Goal: Navigation & Orientation: Find specific page/section

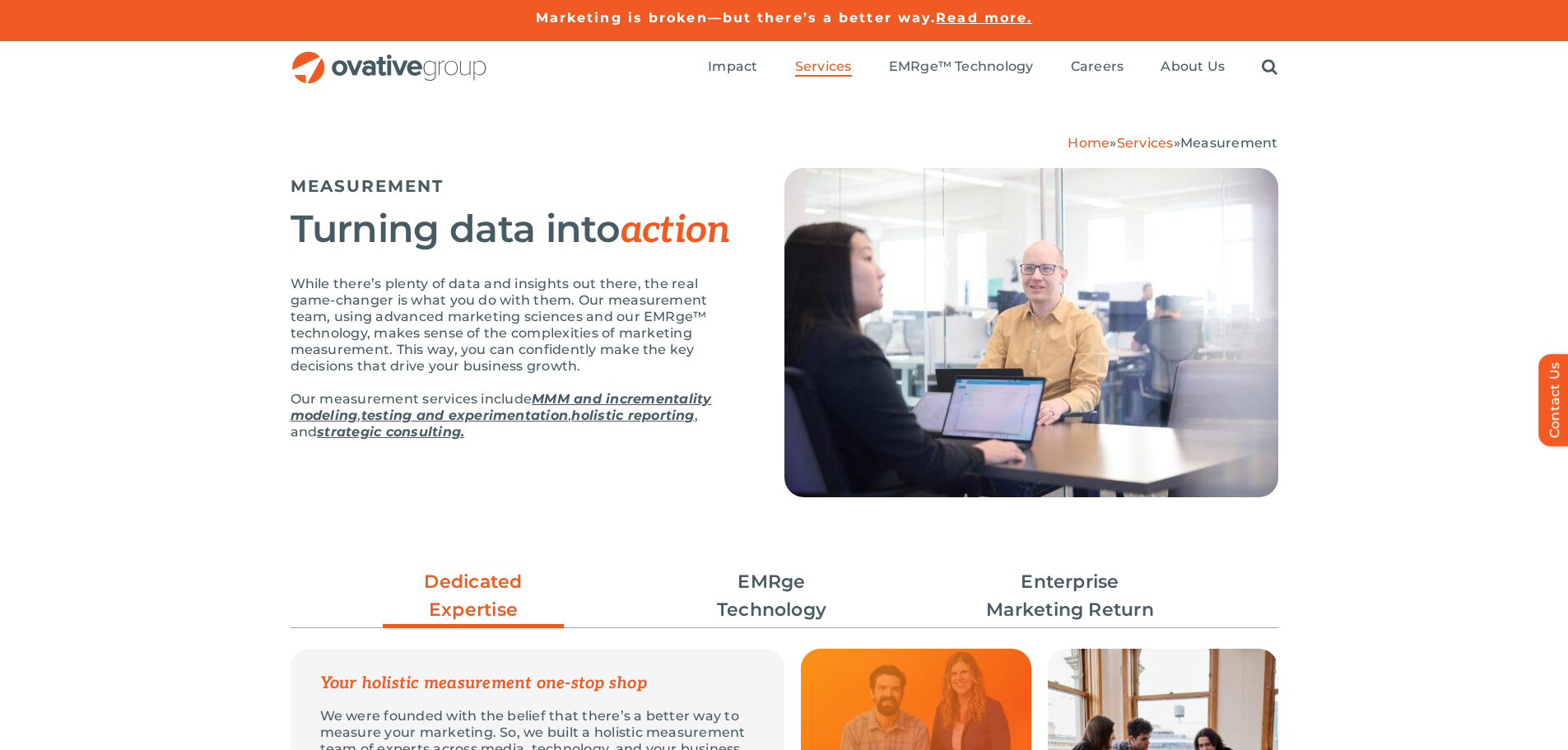
click at [385, 64] on img "OG_Full_horizontal_RGB" at bounding box center [389, 68] width 198 height 33
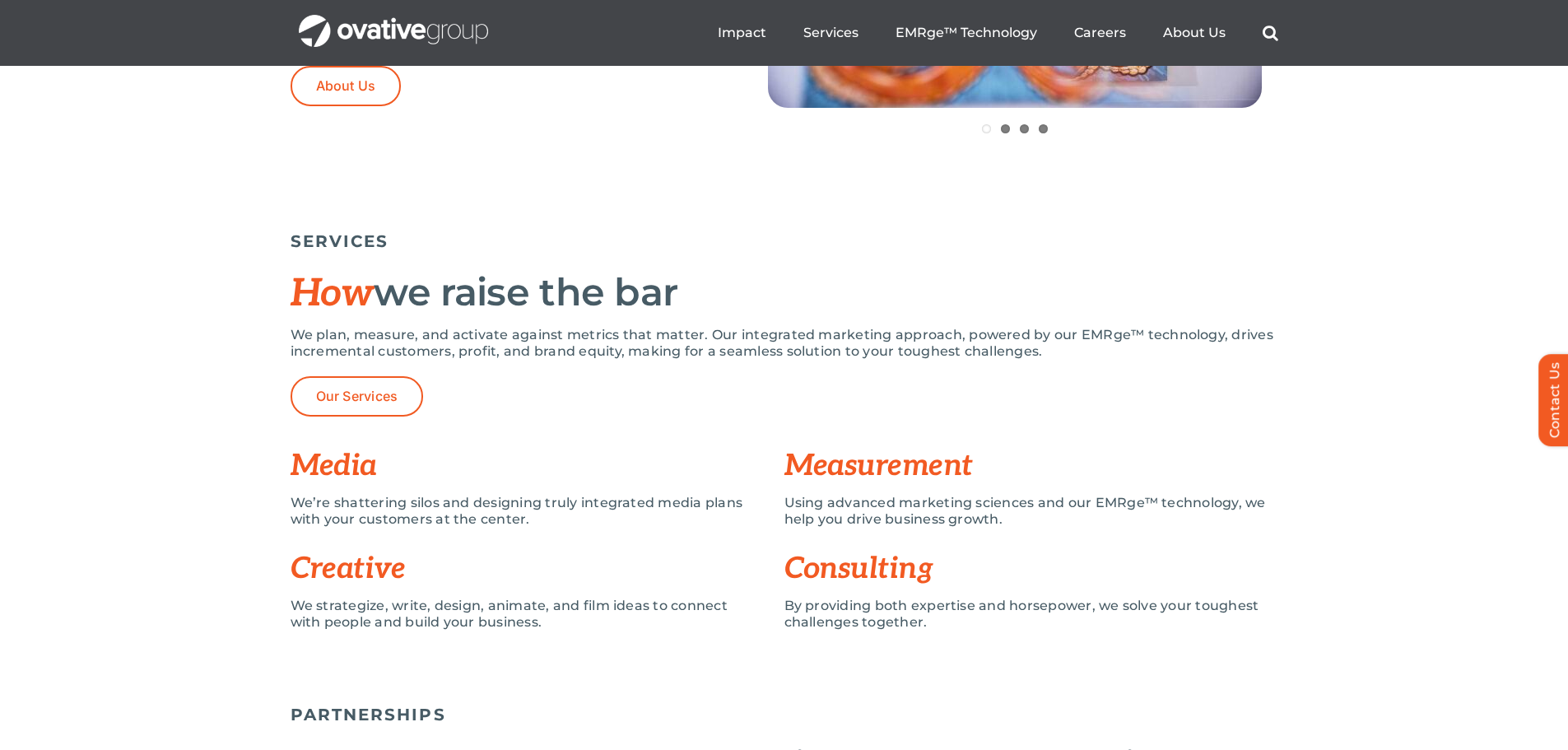
scroll to position [576, 0]
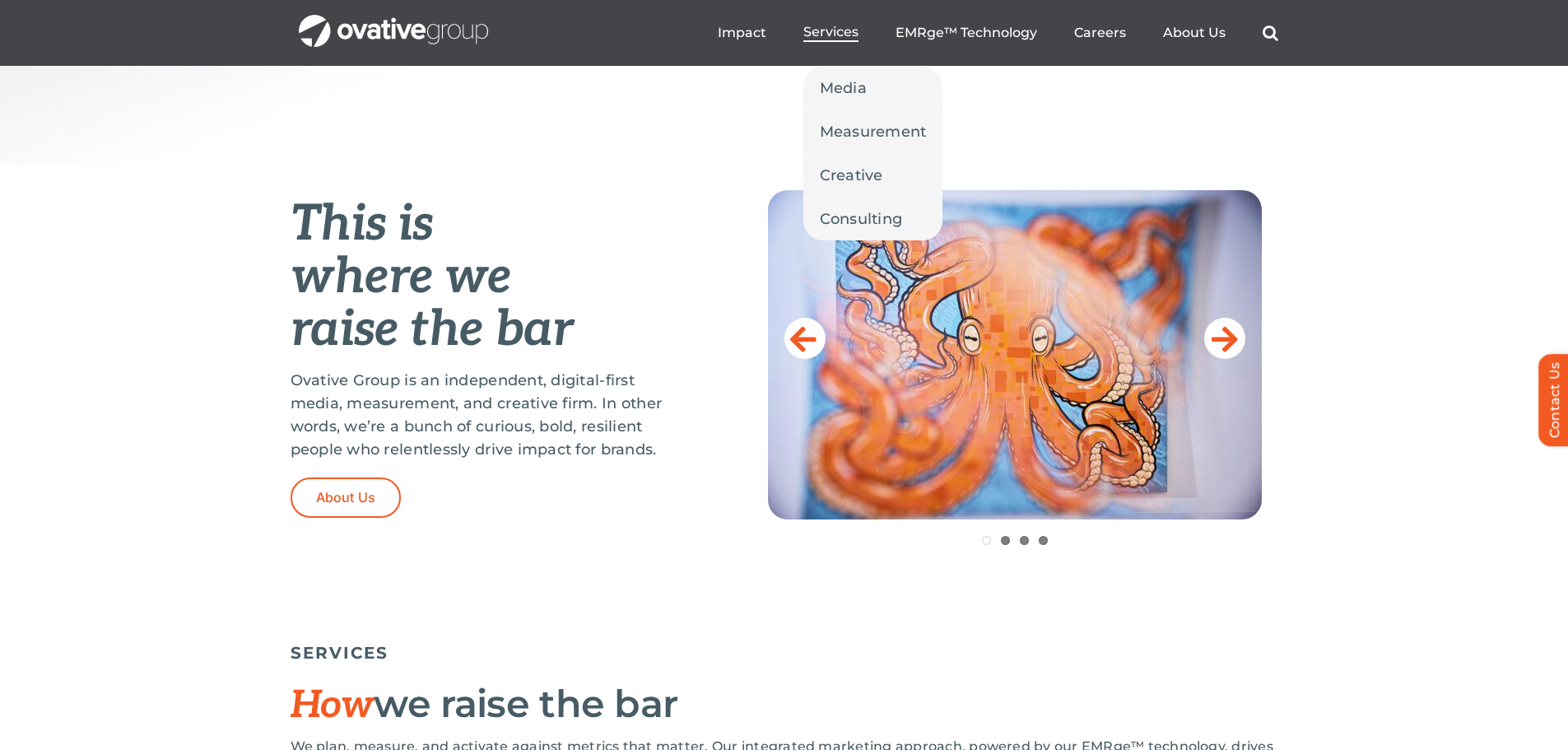
click at [841, 33] on span "Services" at bounding box center [831, 32] width 55 height 17
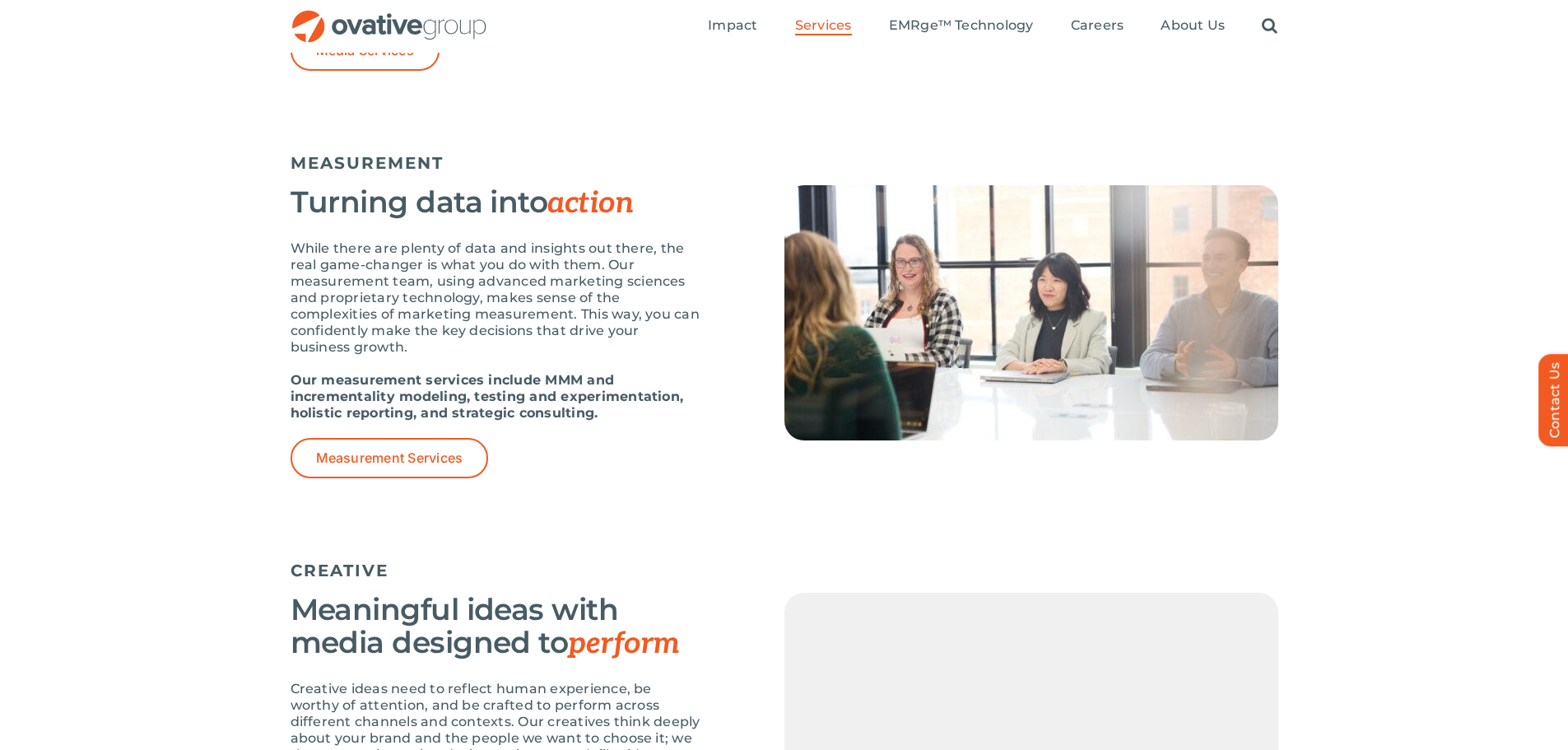
scroll to position [1234, 0]
